Goal: Information Seeking & Learning: Learn about a topic

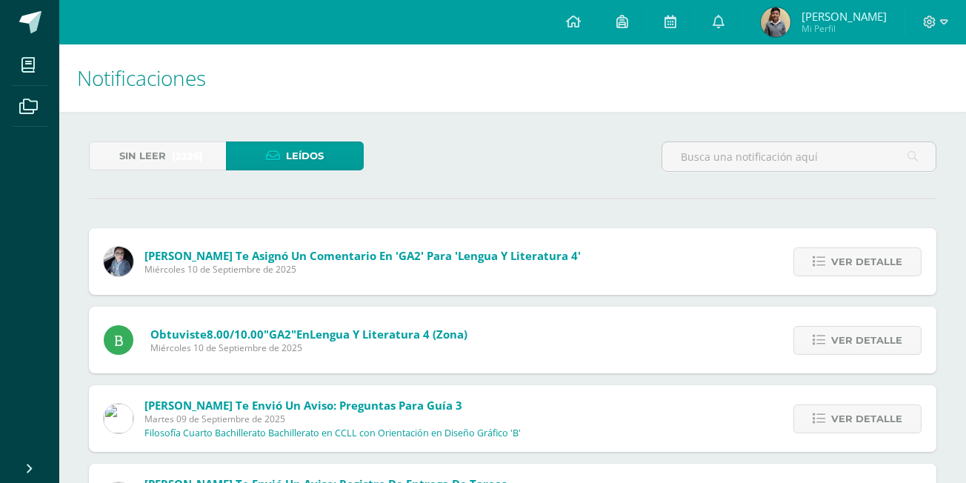
scroll to position [1856, 0]
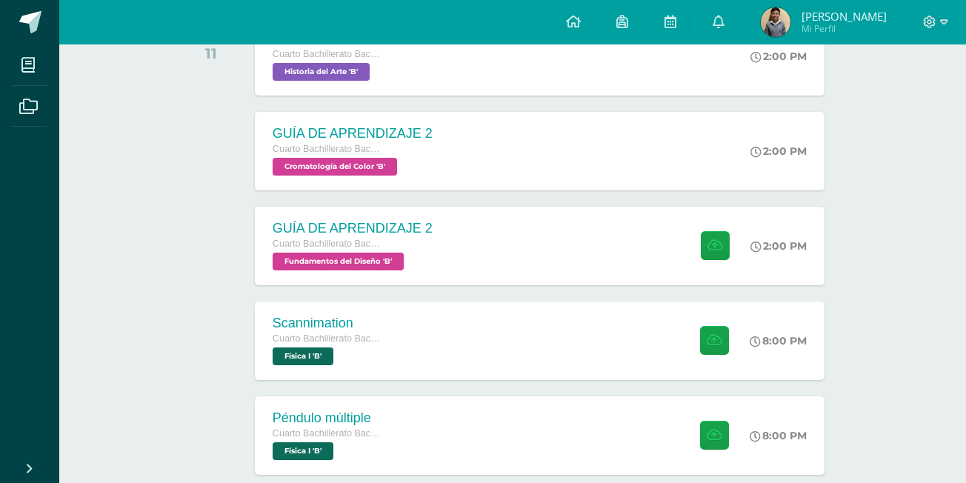
scroll to position [444, 0]
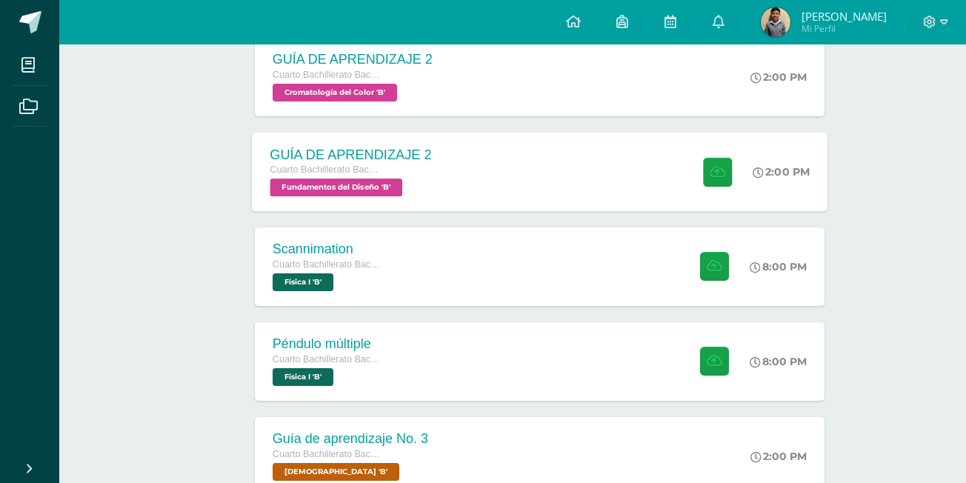
click at [514, 177] on div "GUÍA DE APRENDIZAJE 2 Cuarto Bachillerato Bachillerato en CCLL con Orientación …" at bounding box center [539, 171] width 575 height 79
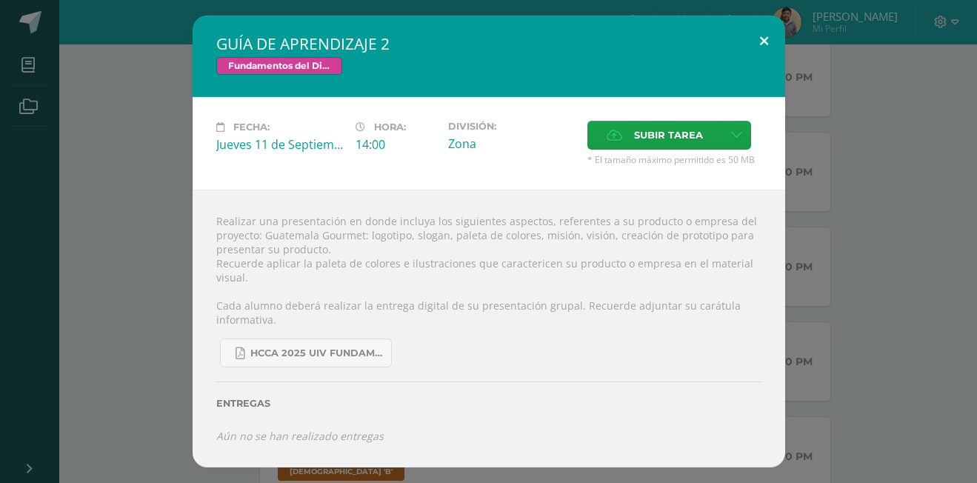
click at [757, 36] on button at bounding box center [764, 41] width 42 height 50
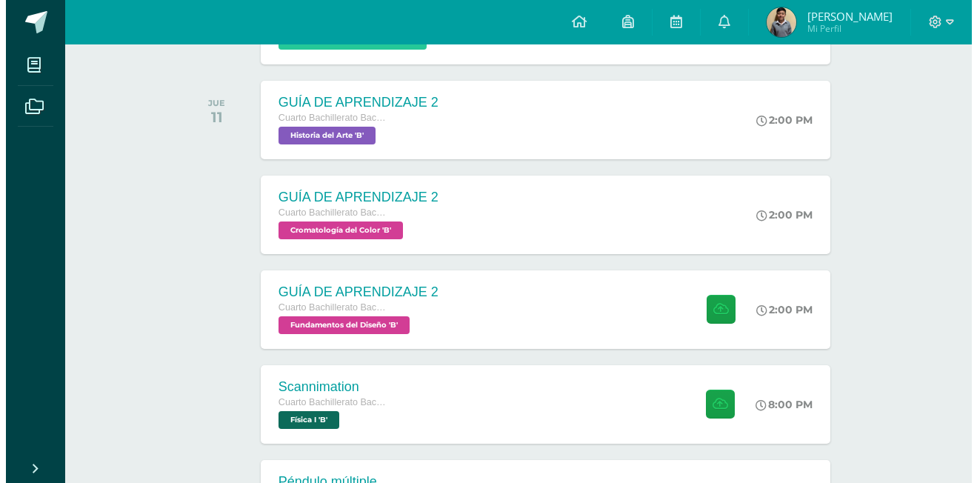
scroll to position [296, 0]
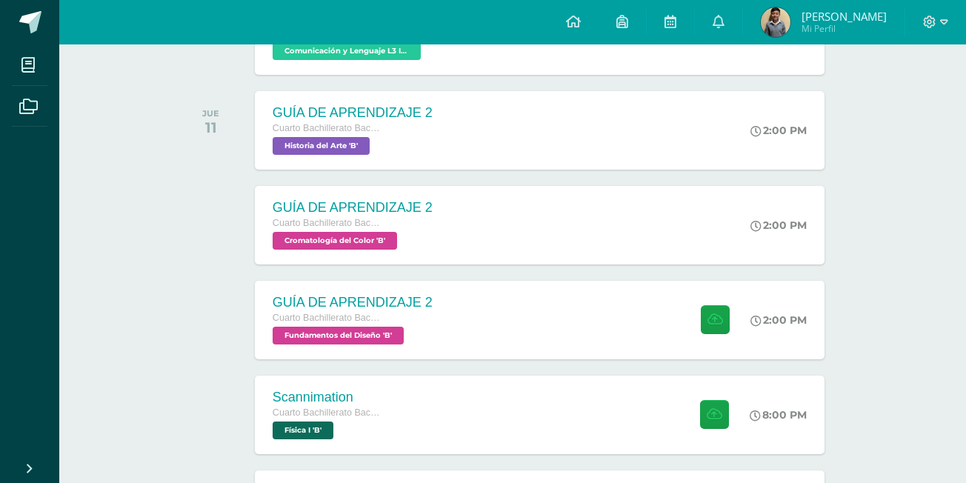
click at [208, 240] on div at bounding box center [215, 225] width 75 height 78
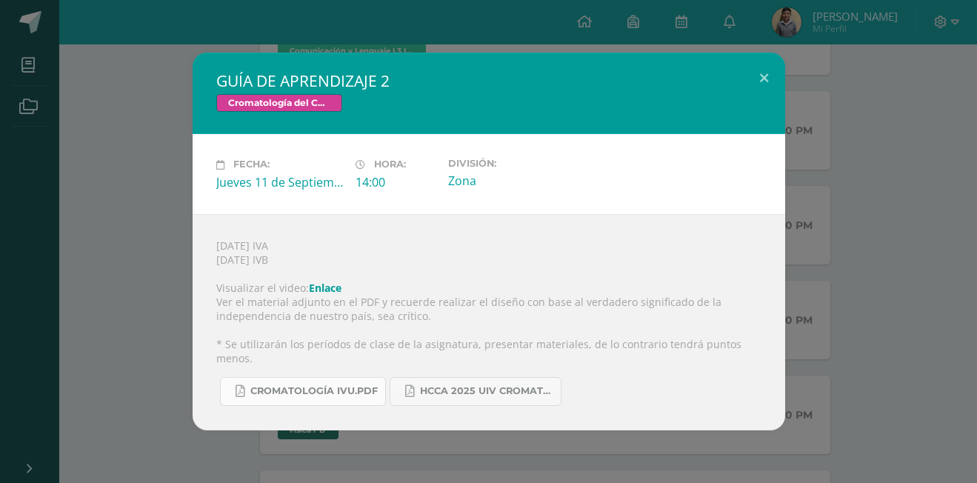
click at [335, 386] on span "CROMATOLOGÍA IVU.pdf" at bounding box center [313, 391] width 127 height 12
click at [442, 377] on link "HCCA 2025 UIV CROMATOLOGÍA DEL COLOR.docx.pdf" at bounding box center [475, 391] width 172 height 29
